Goal: Information Seeking & Learning: Learn about a topic

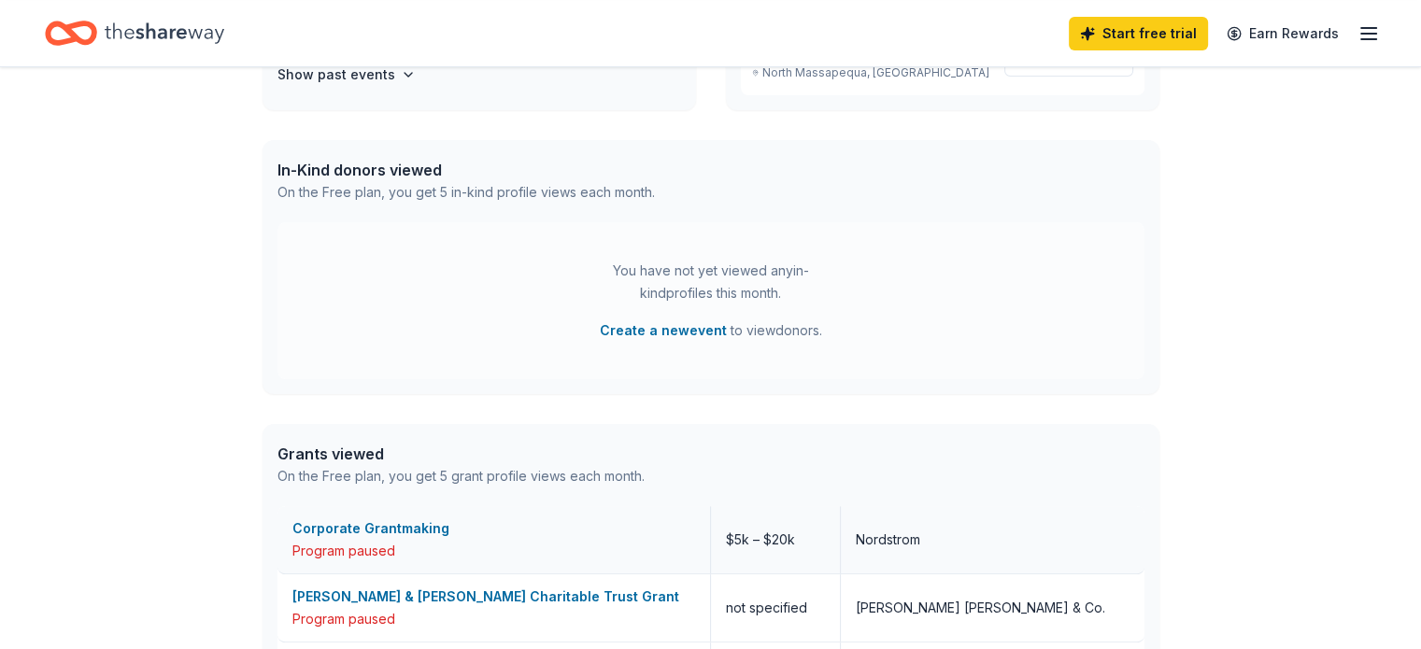
scroll to position [560, 0]
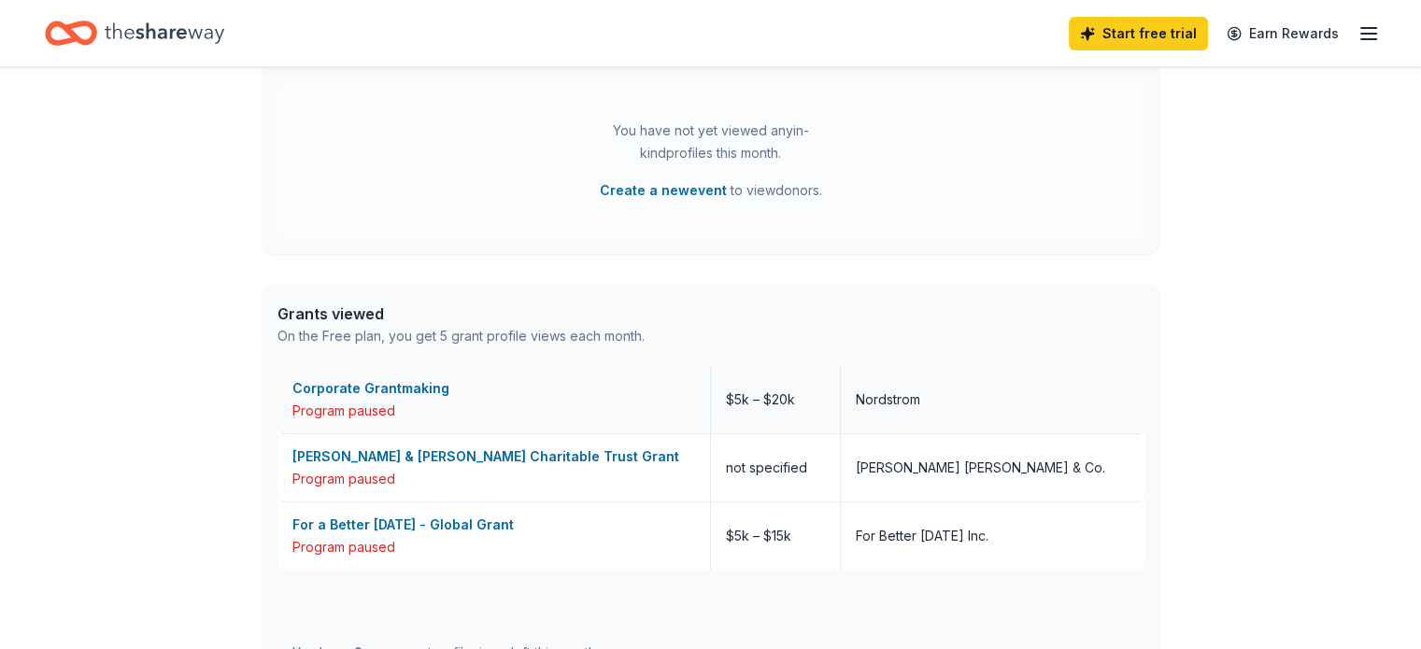
click at [418, 391] on div "Corporate Grantmaking" at bounding box center [493, 388] width 403 height 22
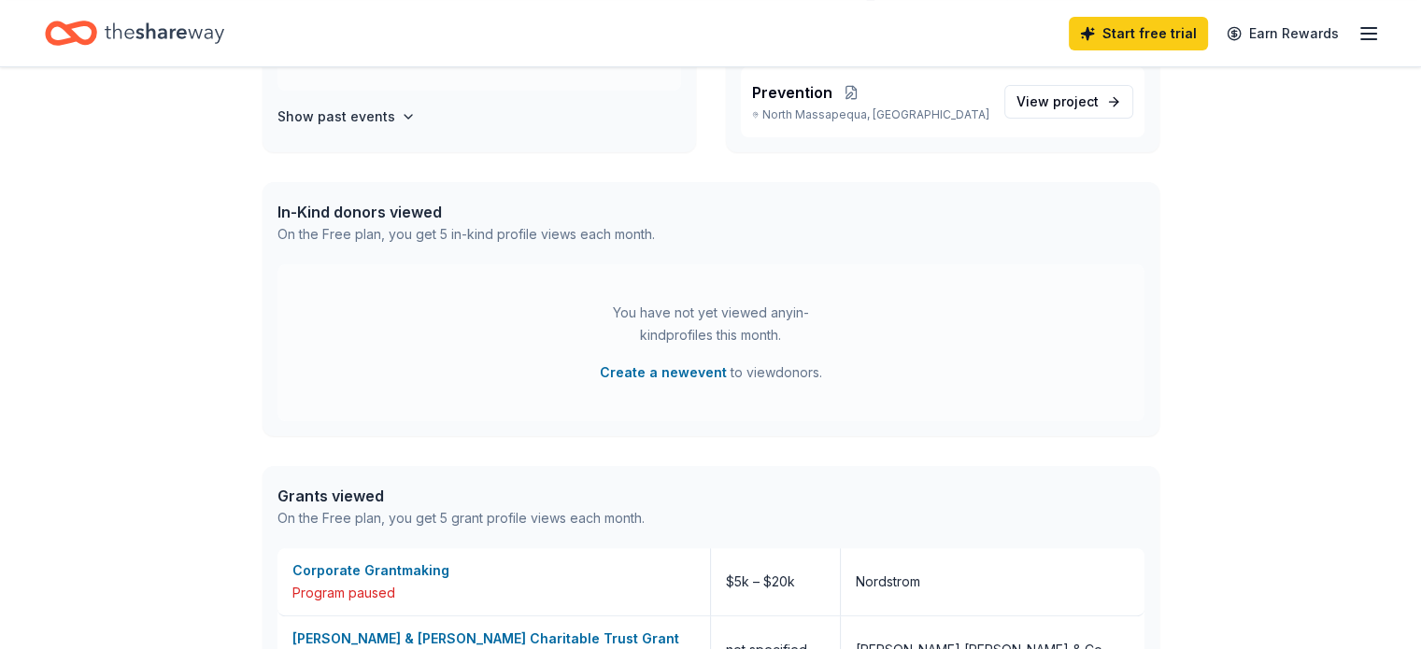
scroll to position [747, 0]
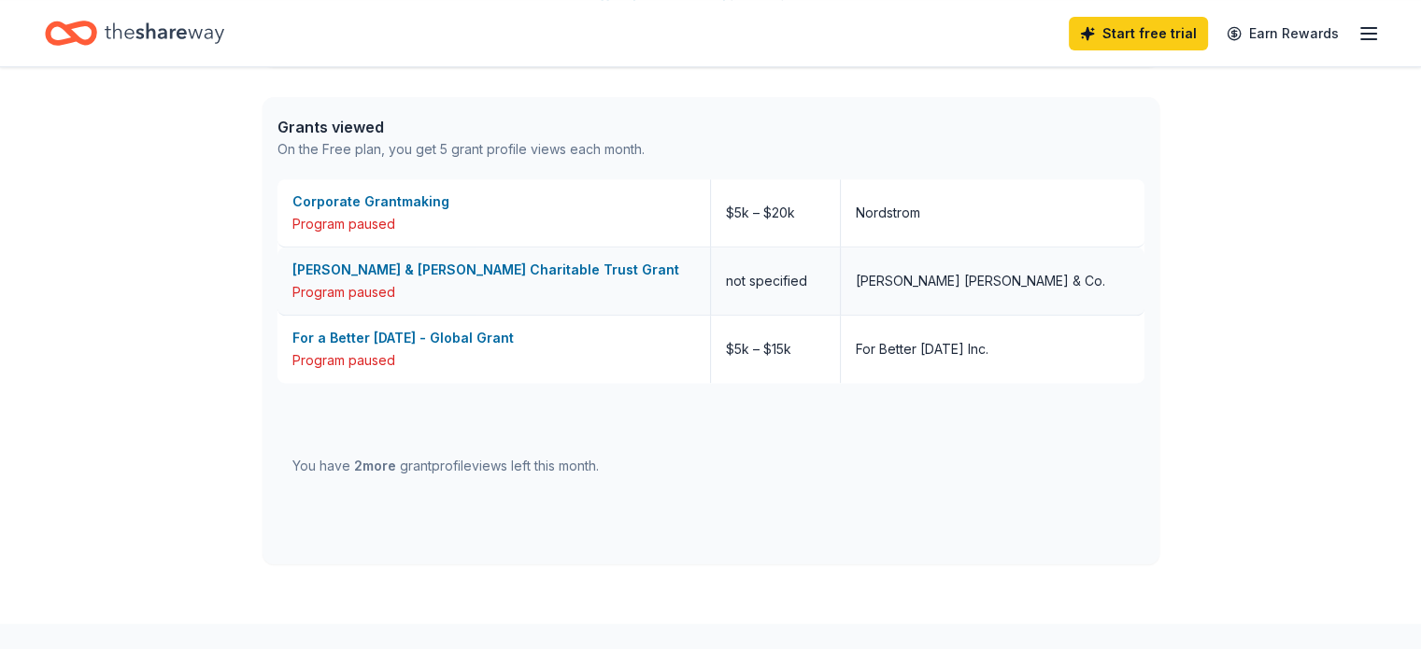
click at [408, 272] on div "[PERSON_NAME] & [PERSON_NAME] Charitable Trust Grant" at bounding box center [493, 270] width 403 height 22
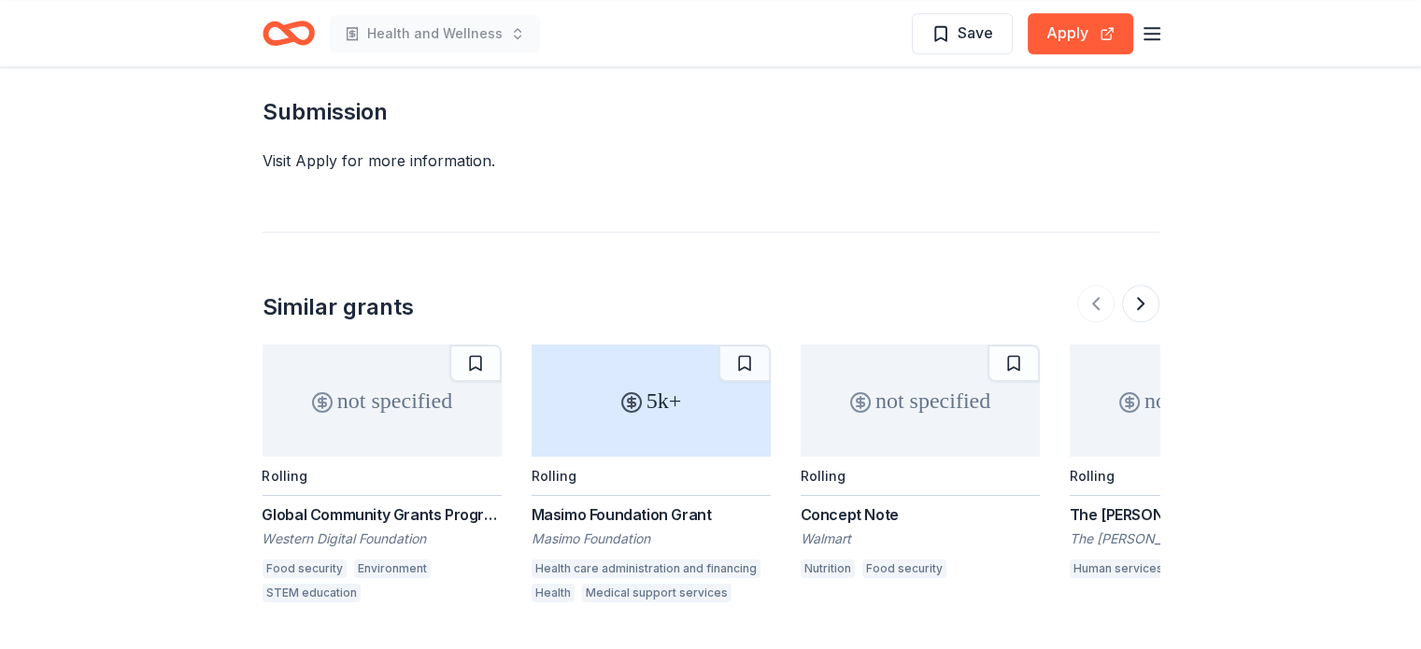
scroll to position [2148, 0]
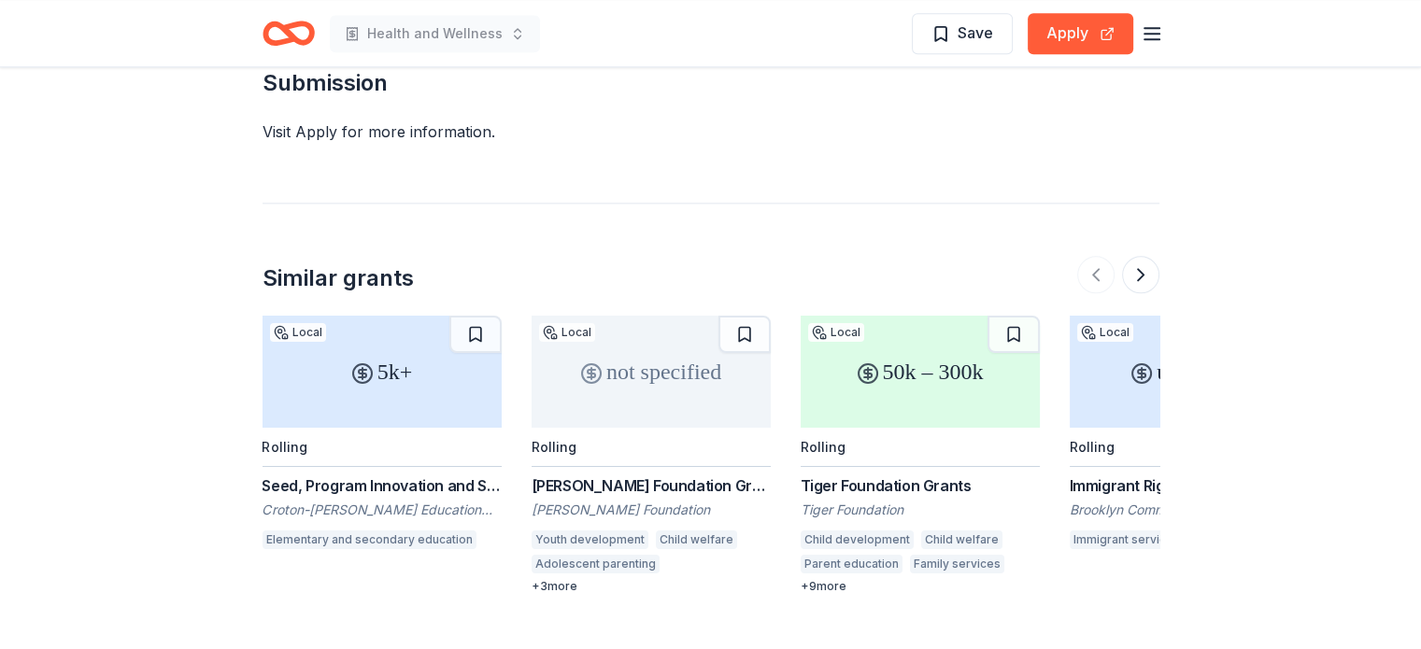
scroll to position [2242, 0]
click at [1156, 255] on button at bounding box center [1140, 273] width 37 height 37
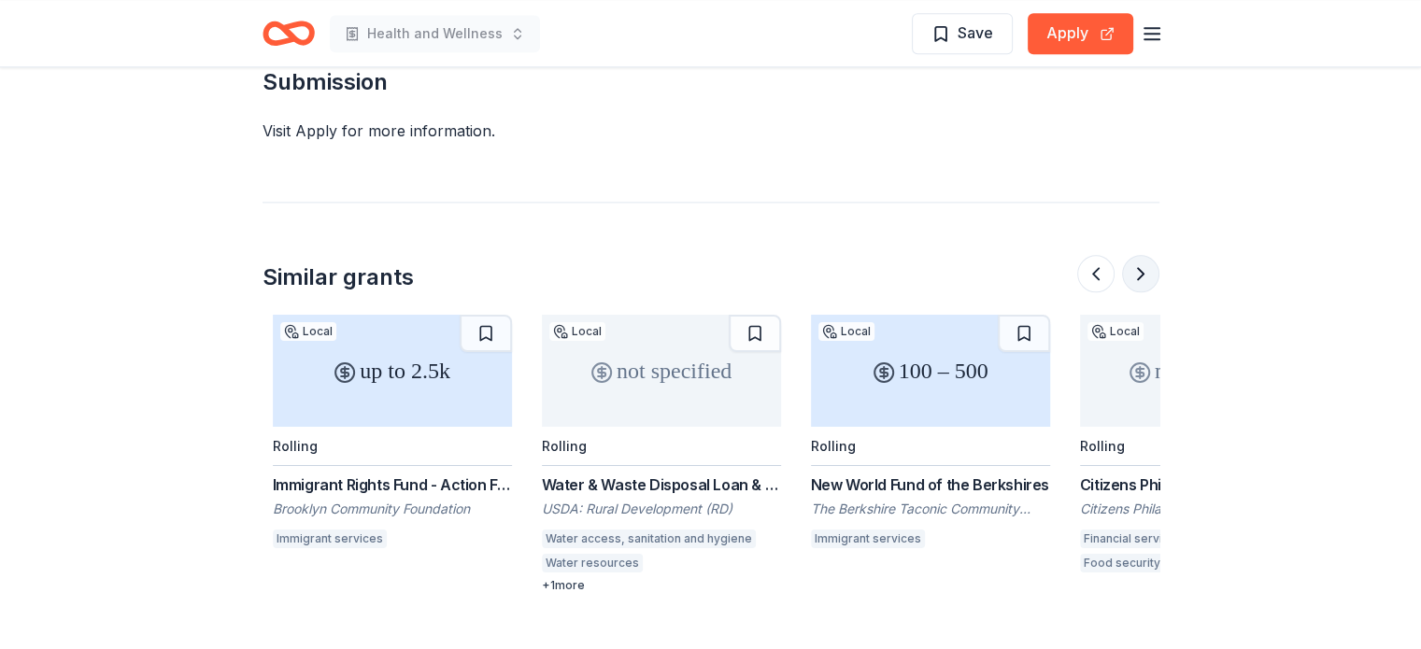
scroll to position [0, 807]
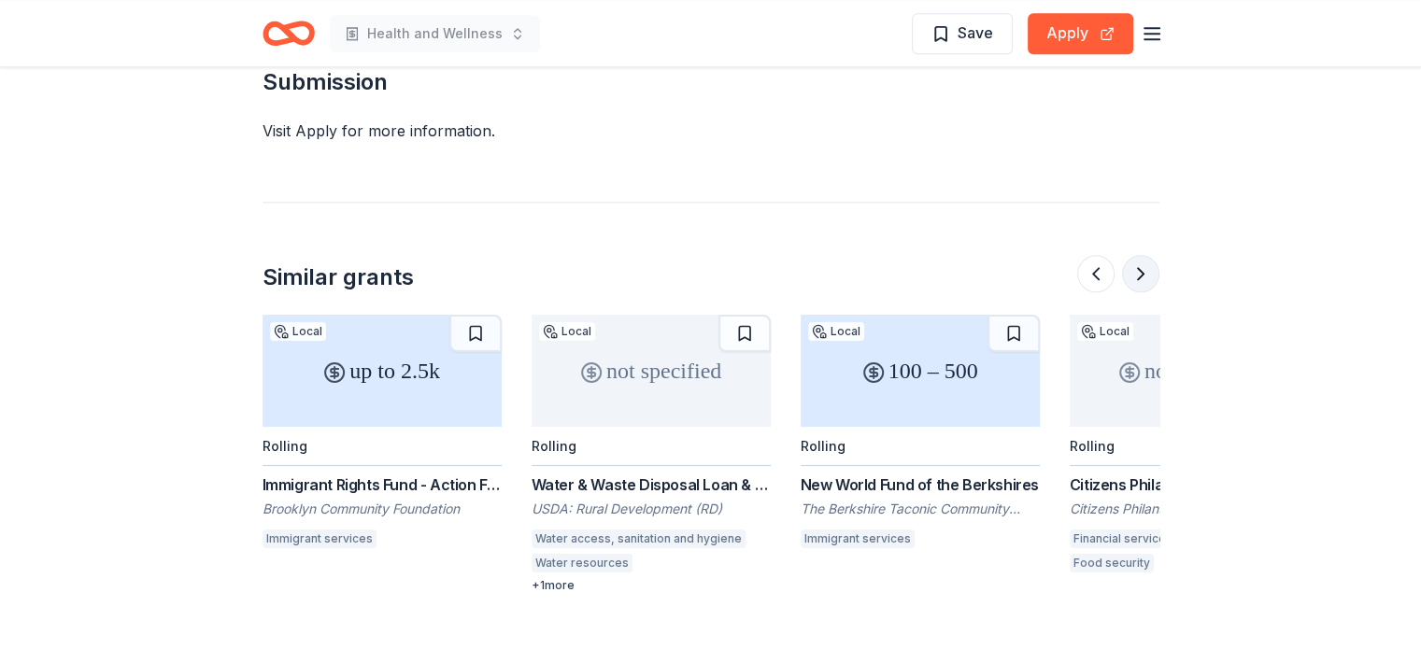
click at [1156, 255] on button at bounding box center [1140, 273] width 37 height 37
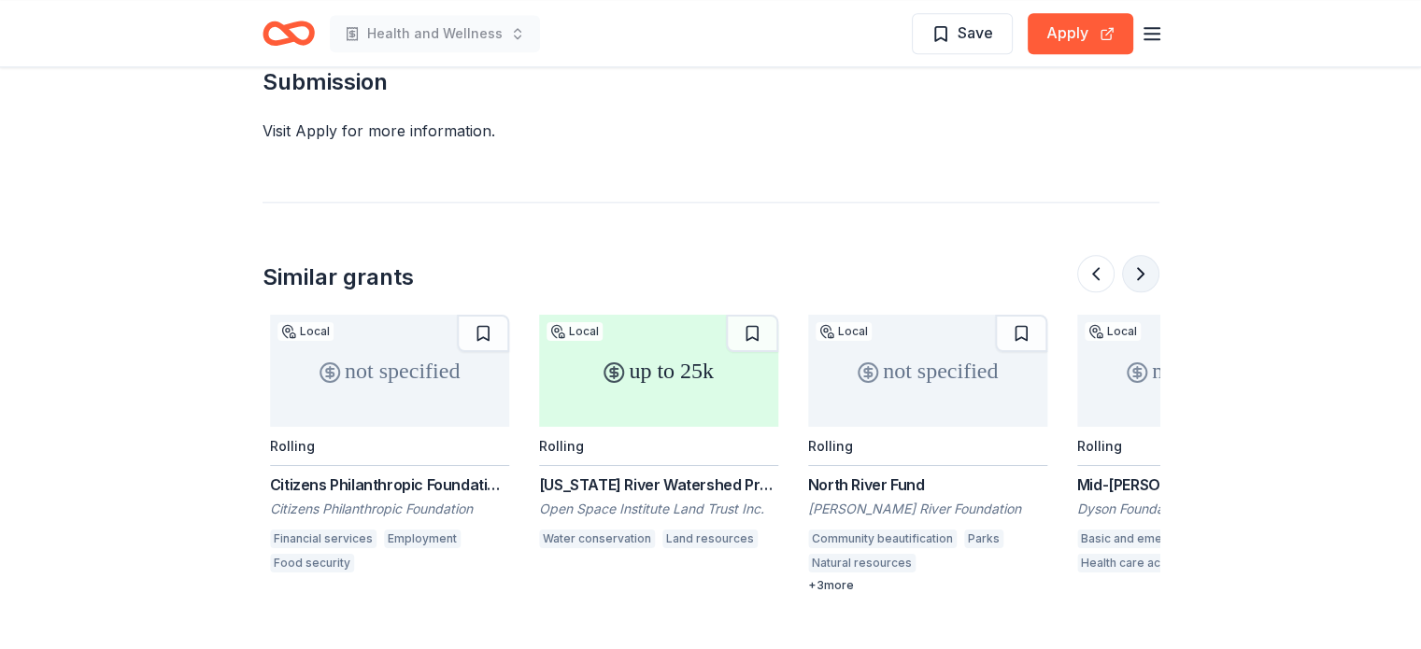
scroll to position [0, 1614]
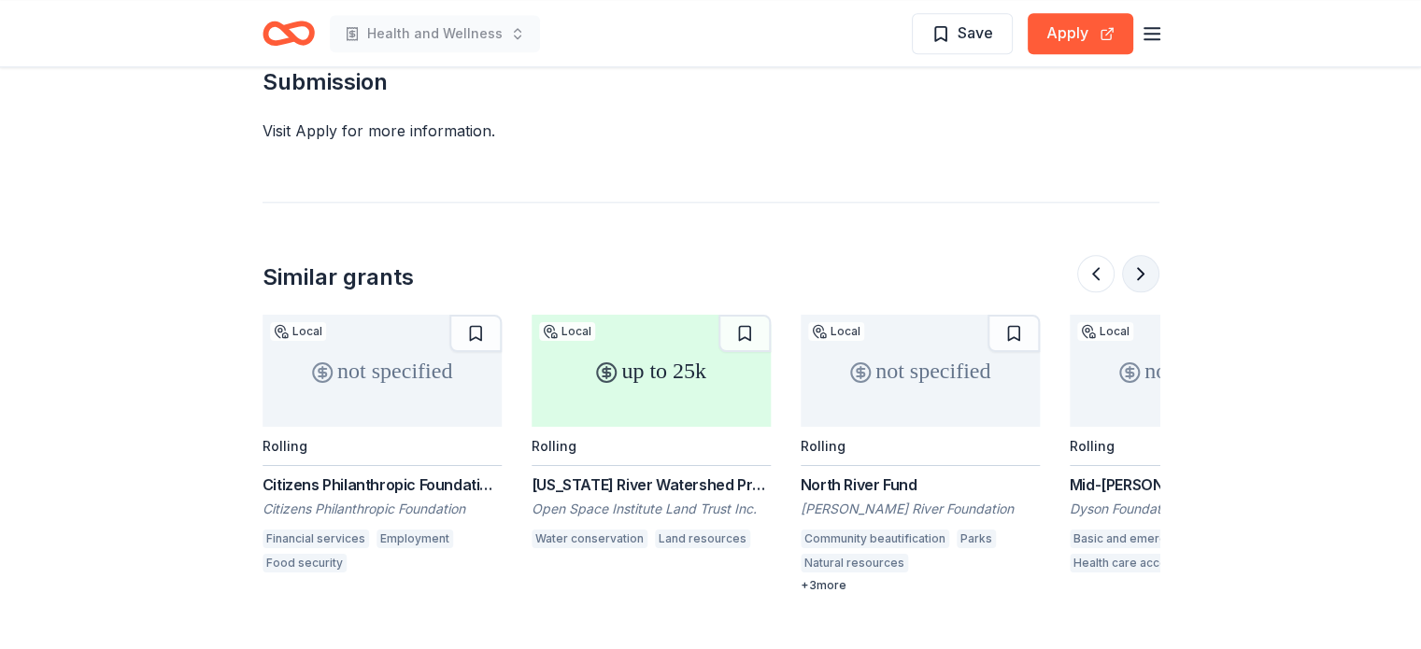
click at [1156, 255] on button at bounding box center [1140, 273] width 37 height 37
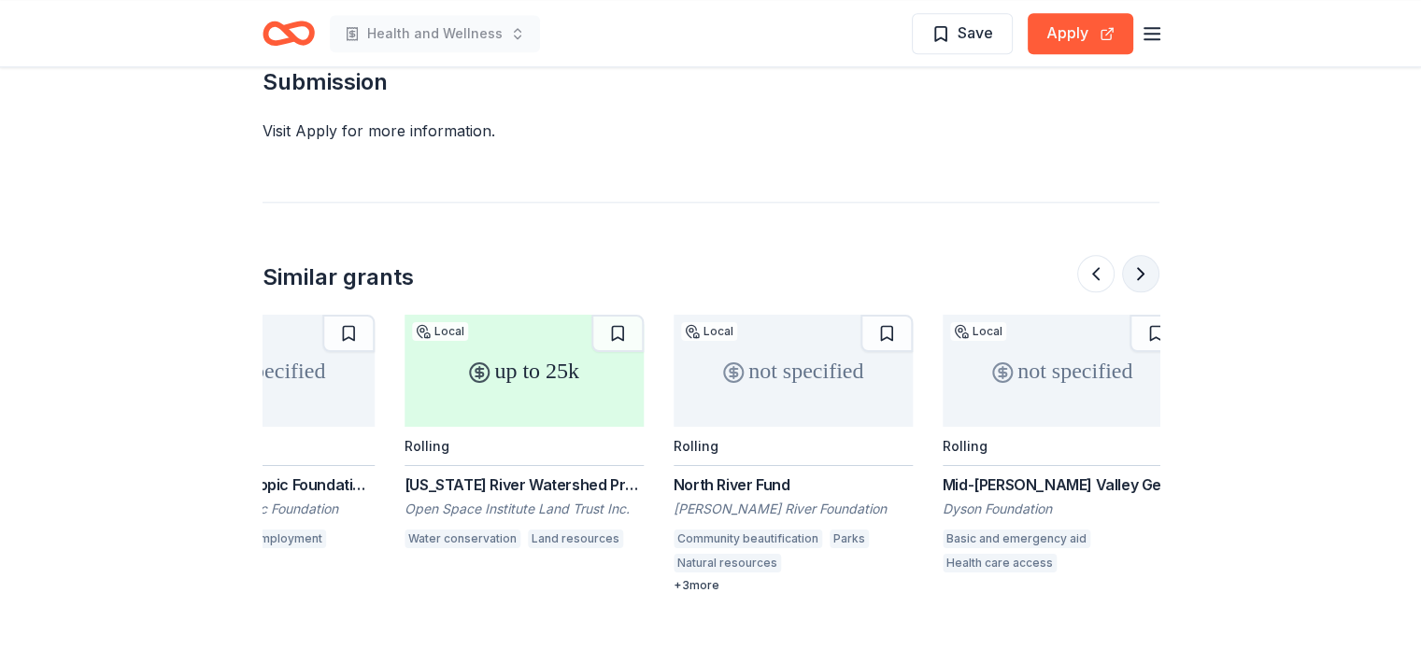
scroll to position [0, 1764]
